Goal: Task Accomplishment & Management: Complete application form

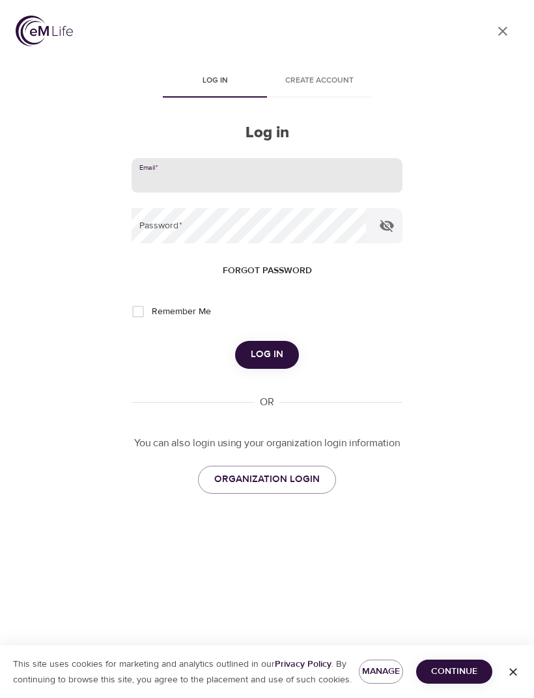
click at [150, 180] on input "email" at bounding box center [266, 175] width 271 height 35
click at [379, 456] on div "Email   * [PERSON_NAME] Password   * Forgot password Remember Me Log in OR You …" at bounding box center [266, 326] width 271 height 336
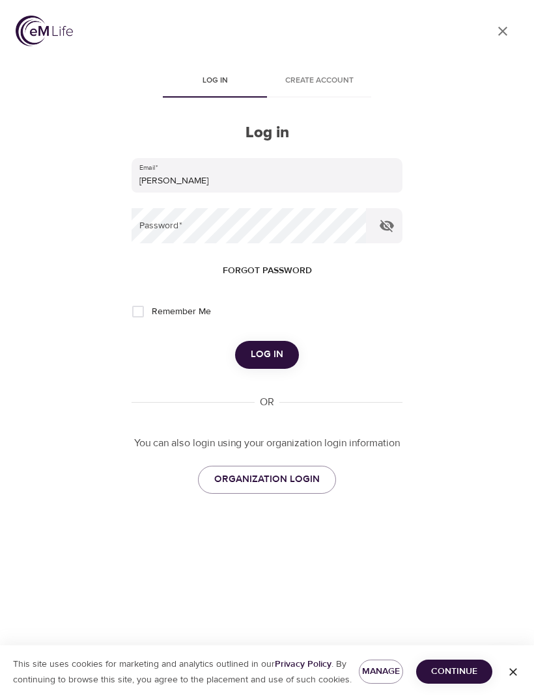
click at [77, 668] on p "This site uses cookies for marketing and analytics outlined in our Privacy Poli…" at bounding box center [179, 672] width 359 height 31
click at [513, 668] on icon "button" at bounding box center [512, 672] width 13 height 13
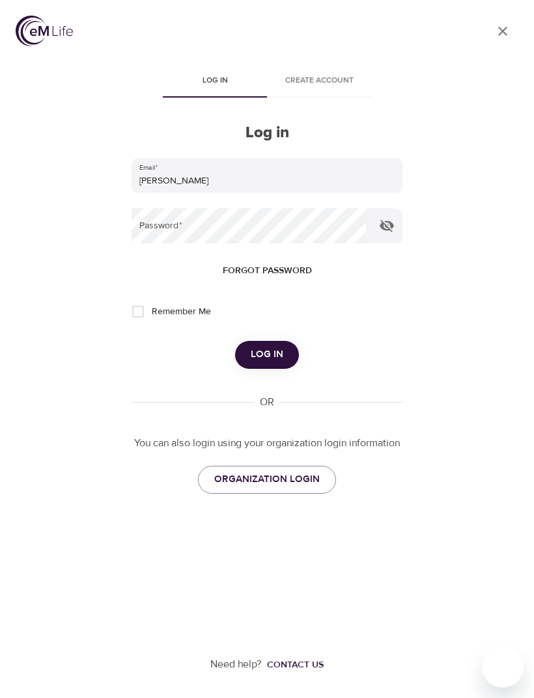
click at [180, 181] on input "[PERSON_NAME]" at bounding box center [266, 175] width 271 height 35
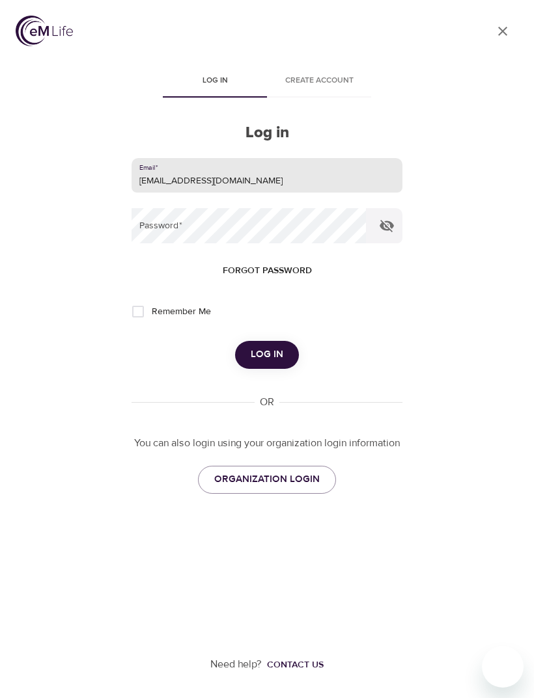
type input "[EMAIL_ADDRESS][DOMAIN_NAME]"
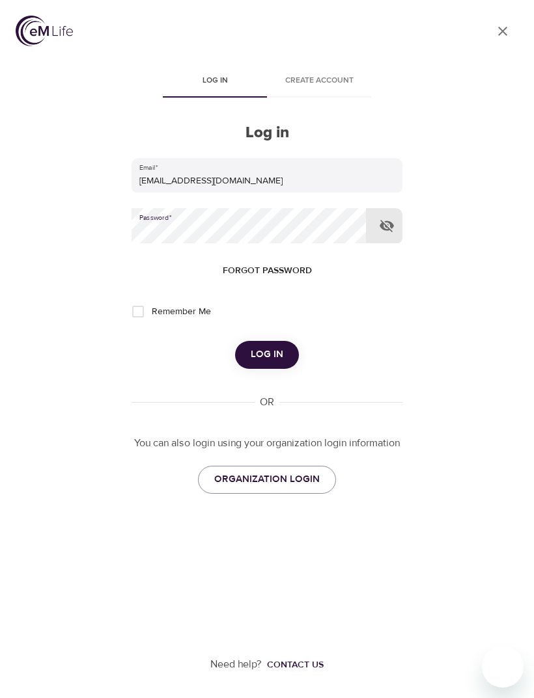
click at [384, 228] on icon "button" at bounding box center [386, 226] width 14 height 12
click at [139, 309] on input "Remember Me" at bounding box center [137, 311] width 27 height 27
checkbox input "true"
click at [280, 360] on span "Log in" at bounding box center [267, 354] width 33 height 17
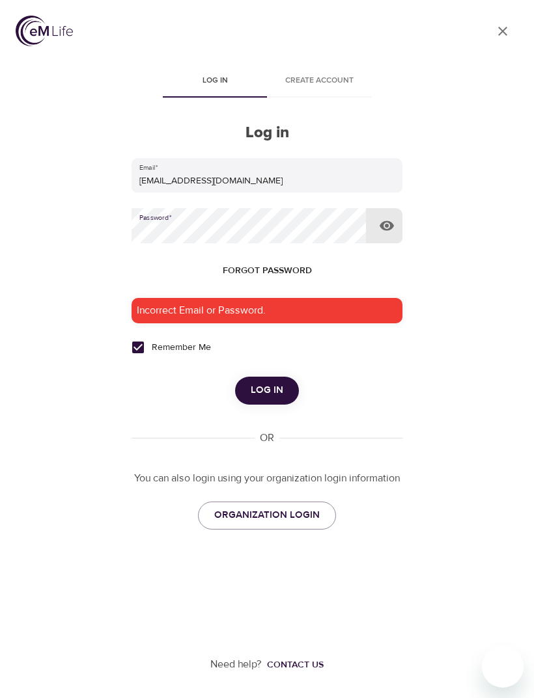
click at [276, 394] on span "Log in" at bounding box center [267, 390] width 33 height 17
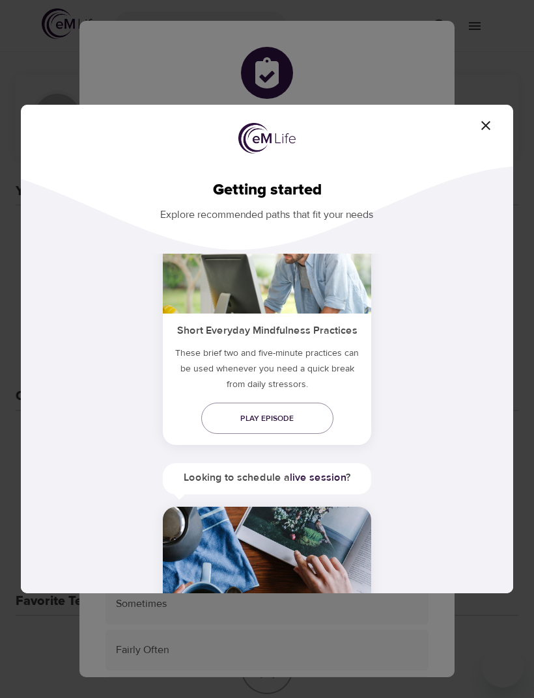
scroll to position [79, 0]
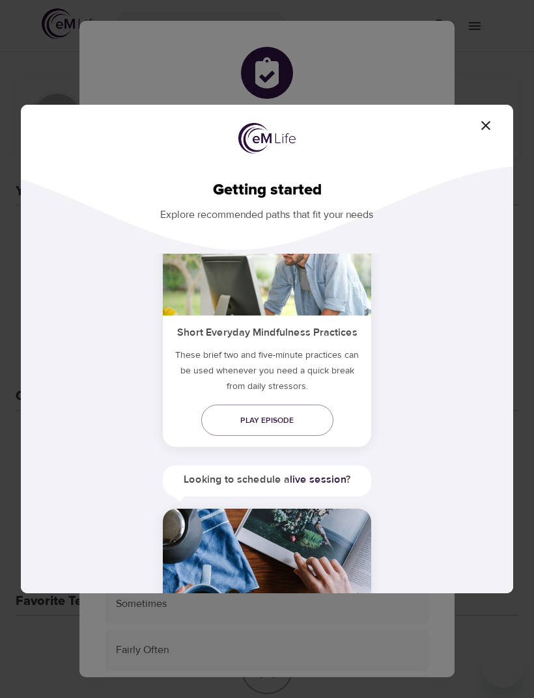
click at [489, 123] on icon "button" at bounding box center [486, 126] width 16 height 16
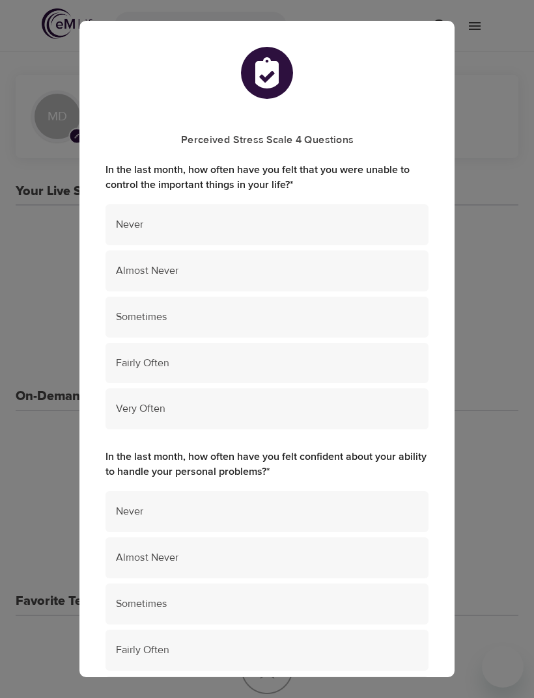
click at [174, 316] on span "Sometimes" at bounding box center [267, 317] width 302 height 15
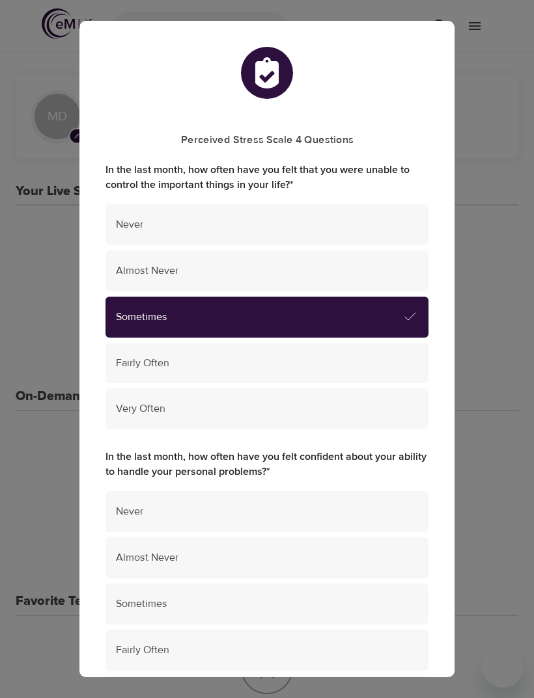
click at [190, 643] on span "Fairly Often" at bounding box center [267, 650] width 302 height 15
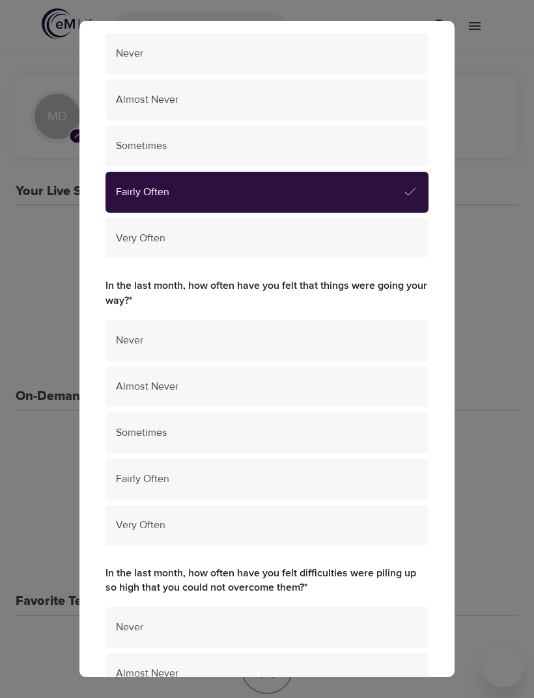
scroll to position [459, 0]
click at [170, 471] on span "Fairly Often" at bounding box center [267, 478] width 302 height 15
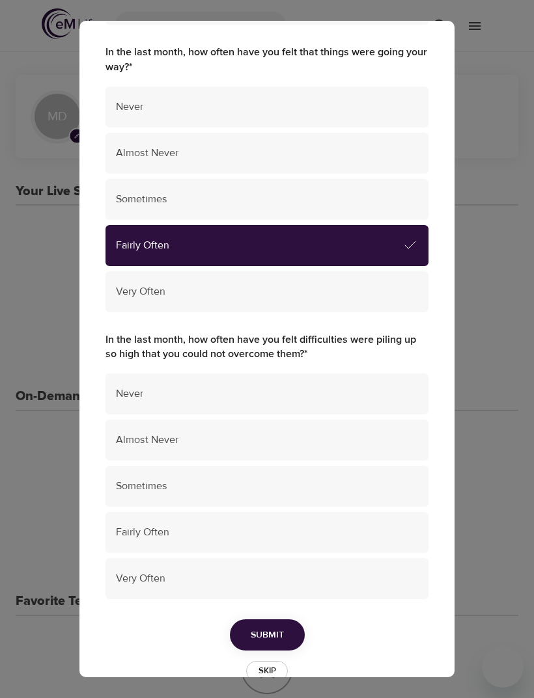
scroll to position [693, 0]
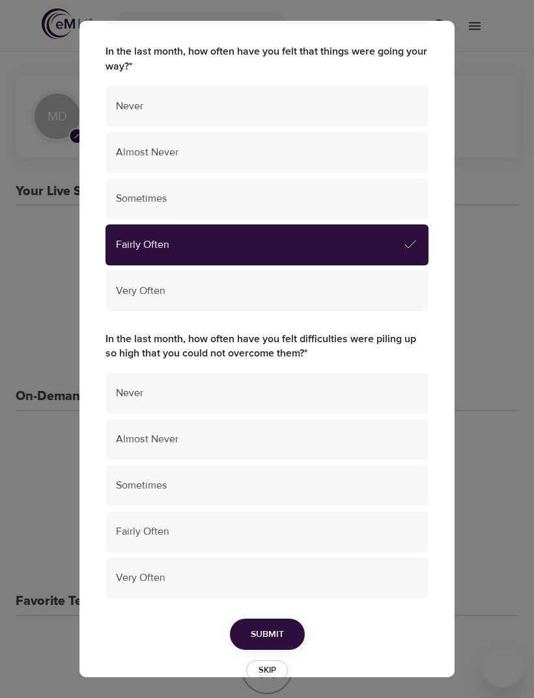
click at [180, 478] on span "Sometimes" at bounding box center [267, 485] width 302 height 15
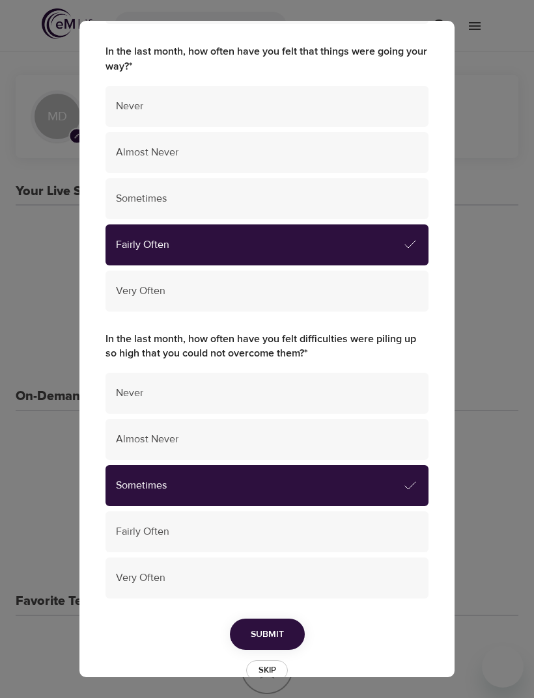
click at [271, 627] on span "Submit" at bounding box center [267, 635] width 33 height 16
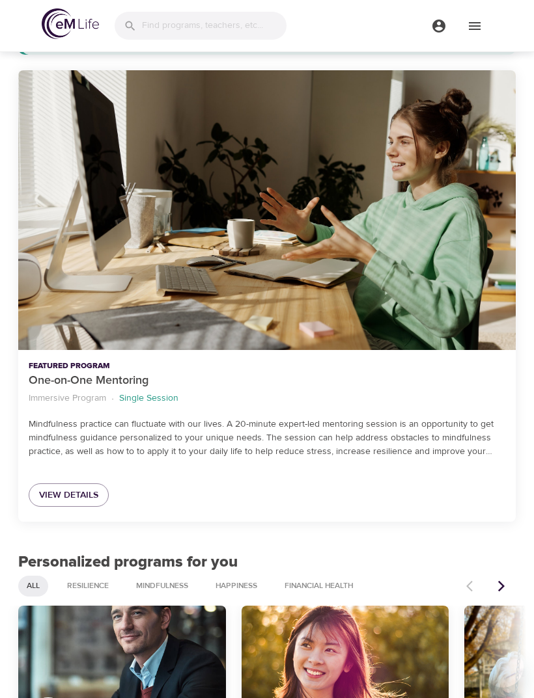
scroll to position [1107, 0]
